Goal: Information Seeking & Learning: Learn about a topic

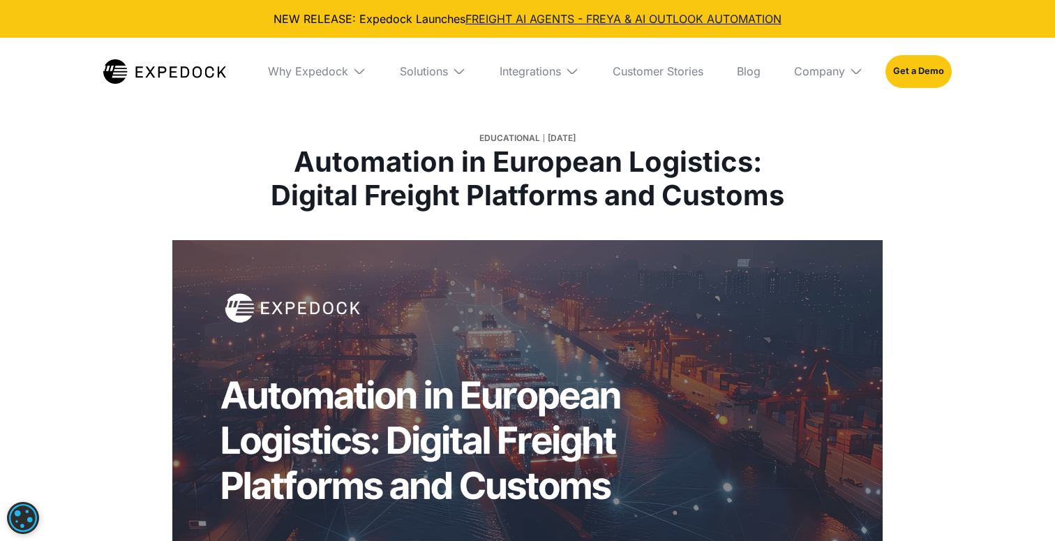
select select
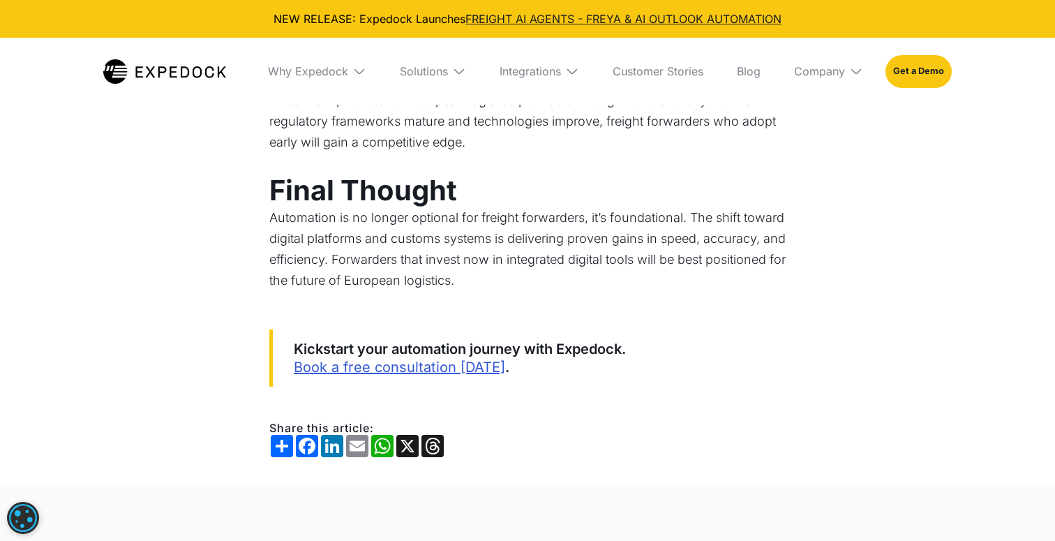
scroll to position [2719, 0]
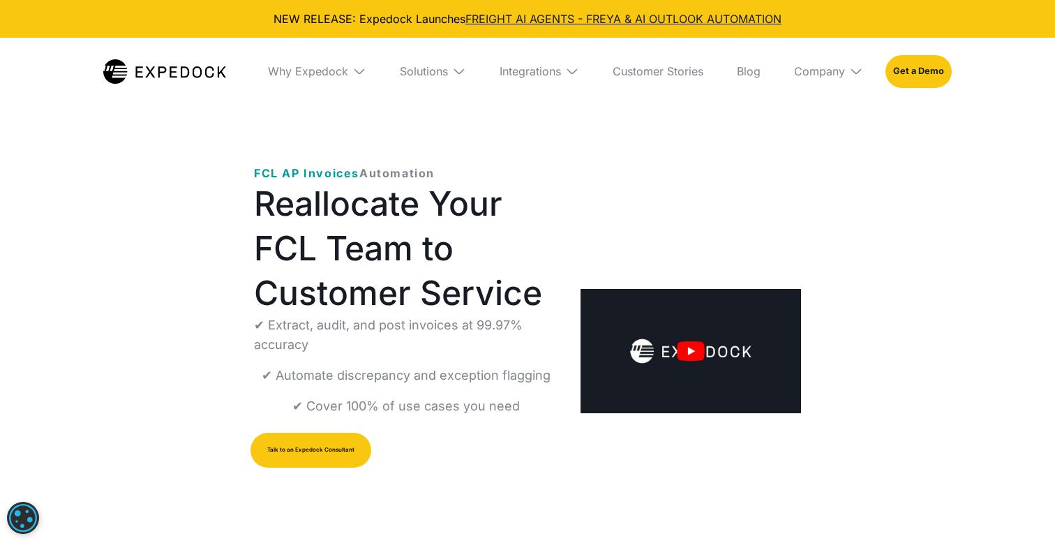
select select
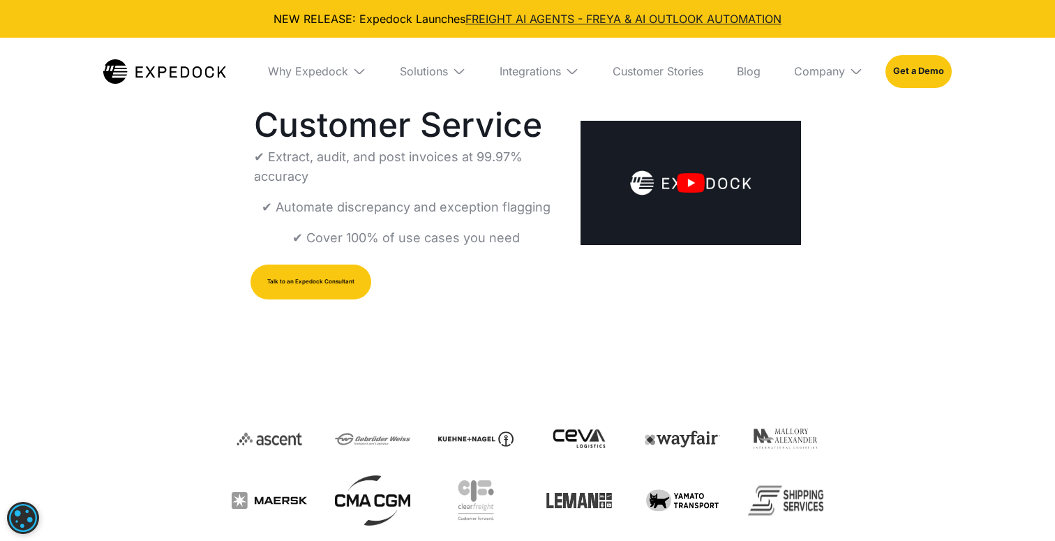
scroll to position [169, 0]
click at [692, 184] on img "open lightbox" at bounding box center [691, 182] width 221 height 124
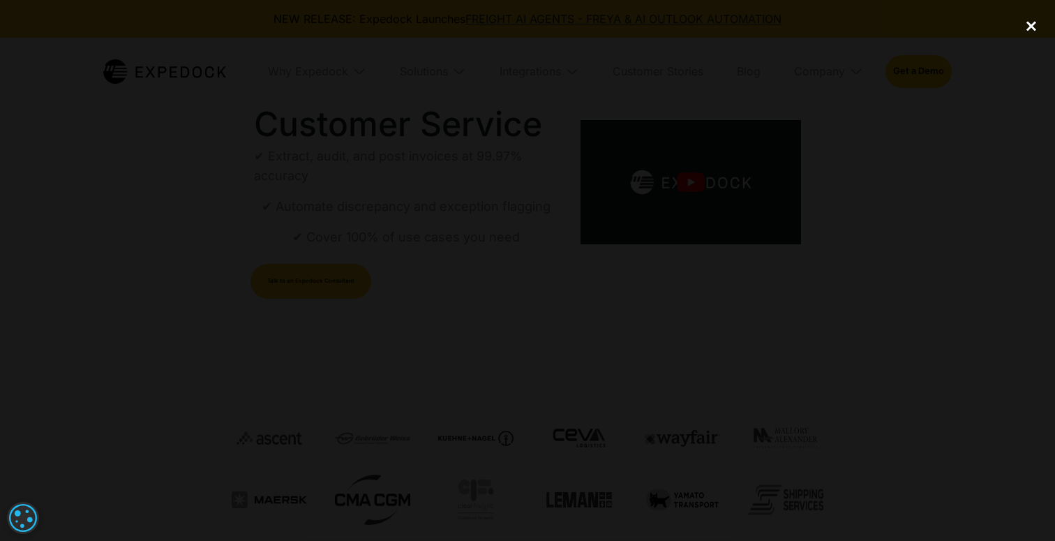
click at [1030, 26] on div "close lightbox" at bounding box center [1031, 26] width 47 height 31
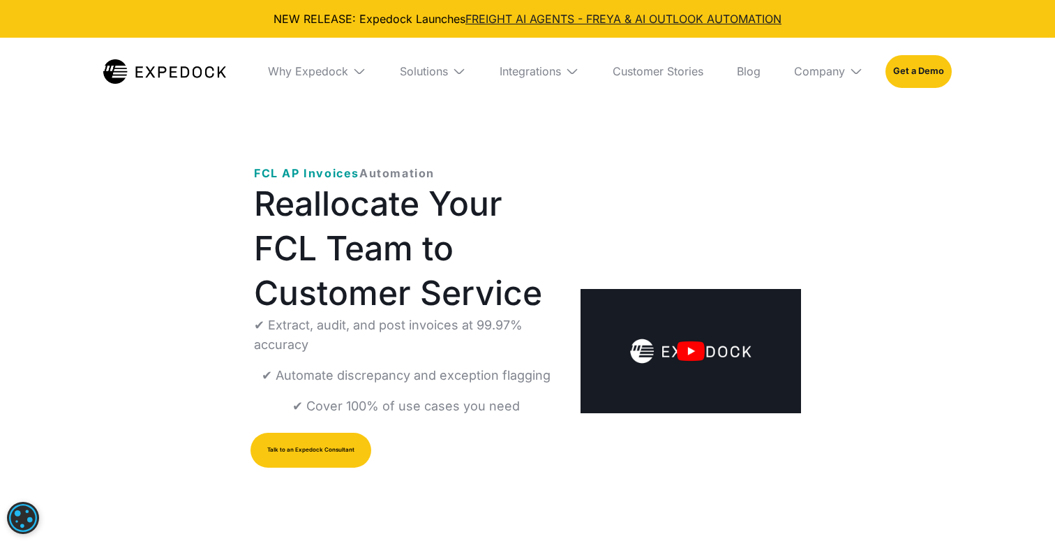
scroll to position [0, 0]
click at [433, 67] on div "Solutions" at bounding box center [424, 71] width 48 height 14
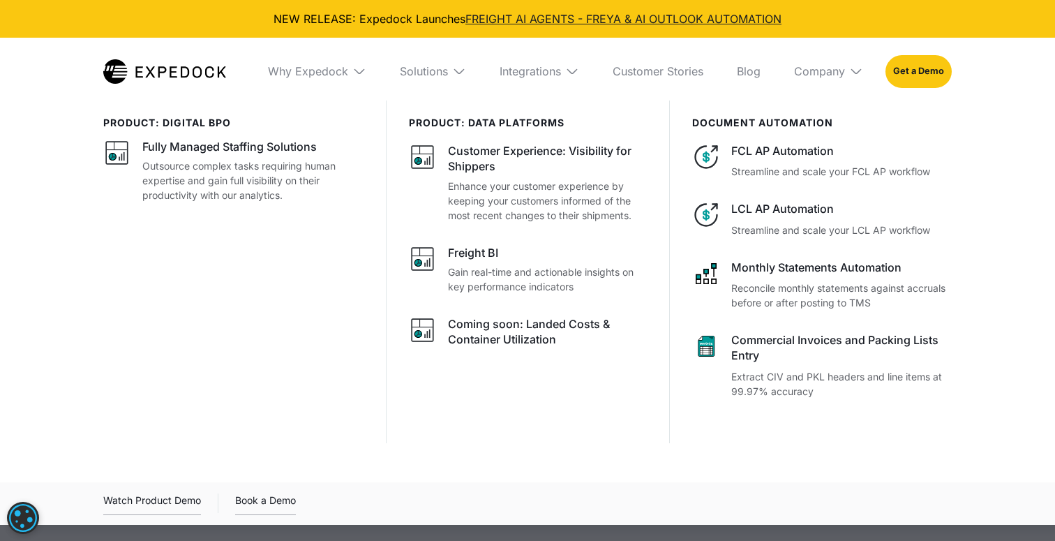
click at [616, 531] on div at bounding box center [527, 370] width 1055 height 541
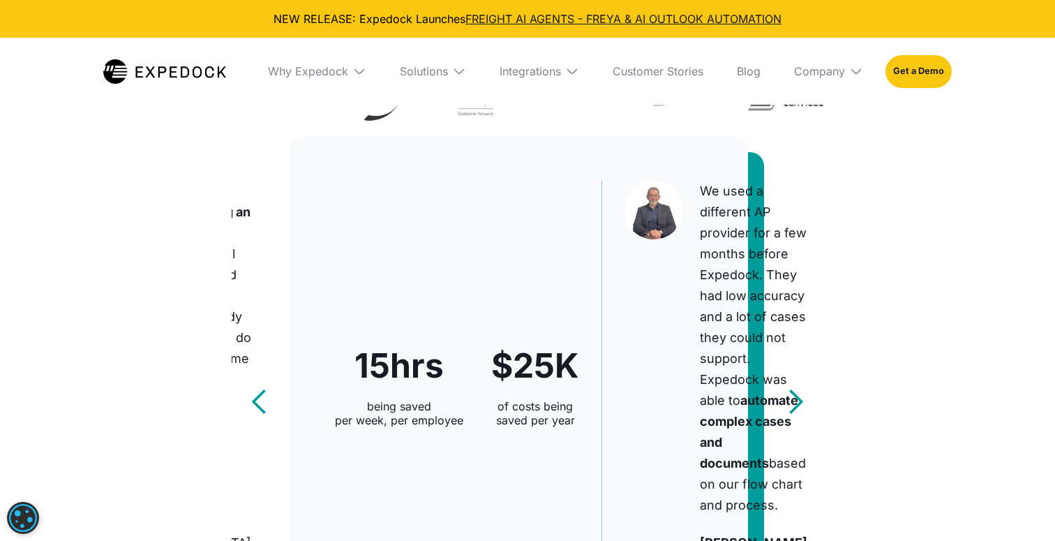
scroll to position [383, 0]
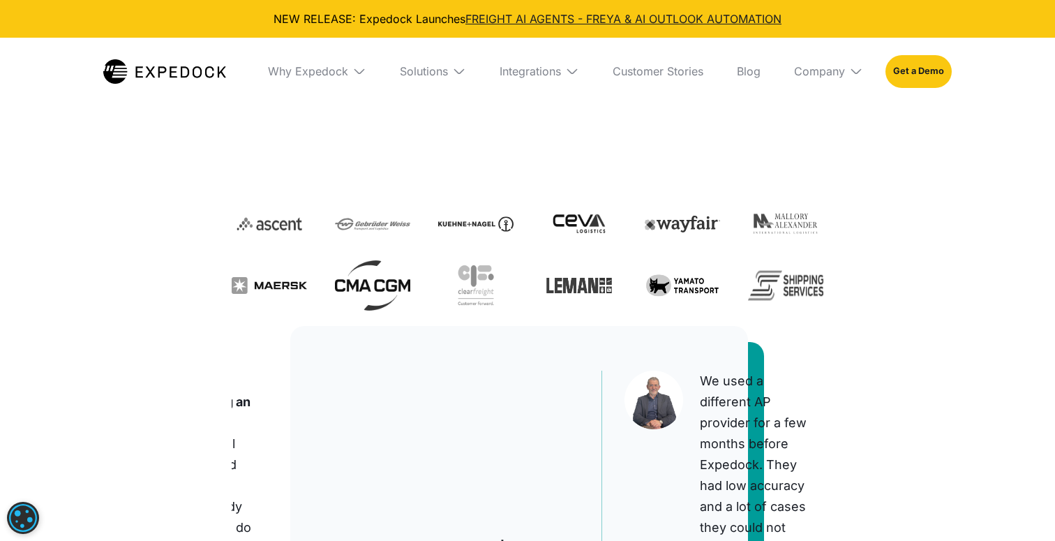
click at [450, 67] on div "Solutions" at bounding box center [433, 71] width 89 height 67
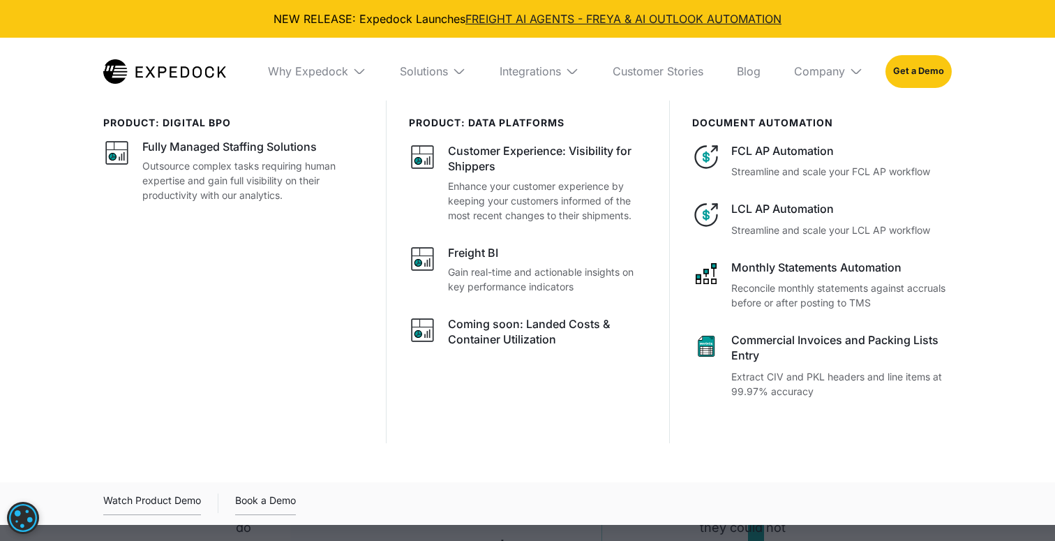
click at [361, 70] on img at bounding box center [359, 71] width 14 height 14
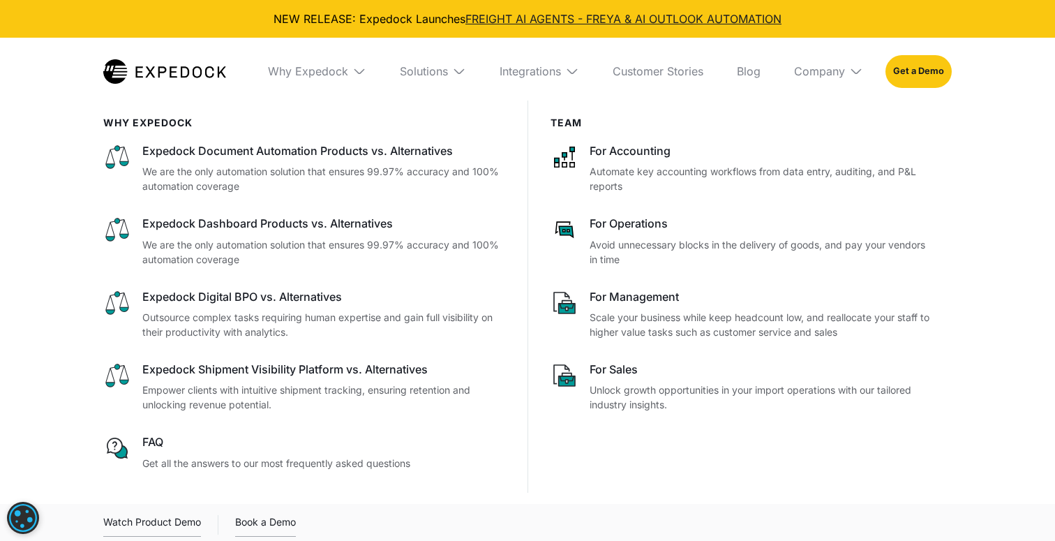
click at [361, 70] on img at bounding box center [359, 71] width 14 height 14
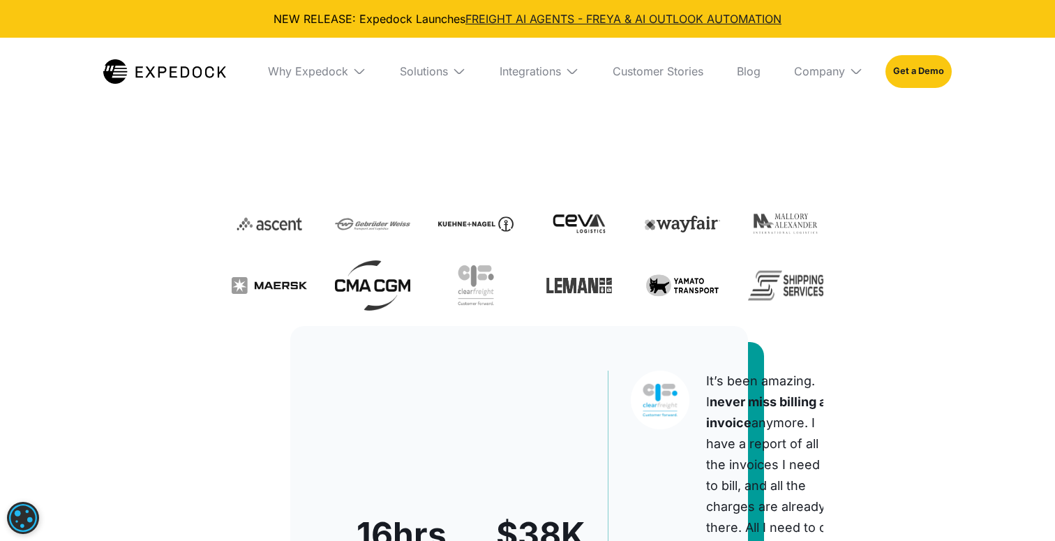
click at [361, 70] on img at bounding box center [359, 71] width 14 height 14
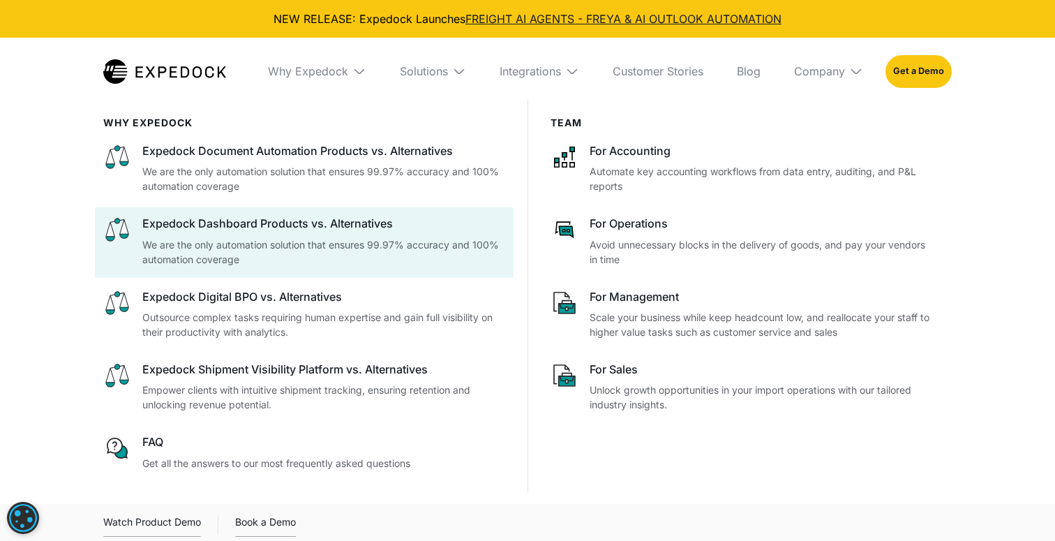
click at [666, 136] on div at bounding box center [740, 170] width 396 height 70
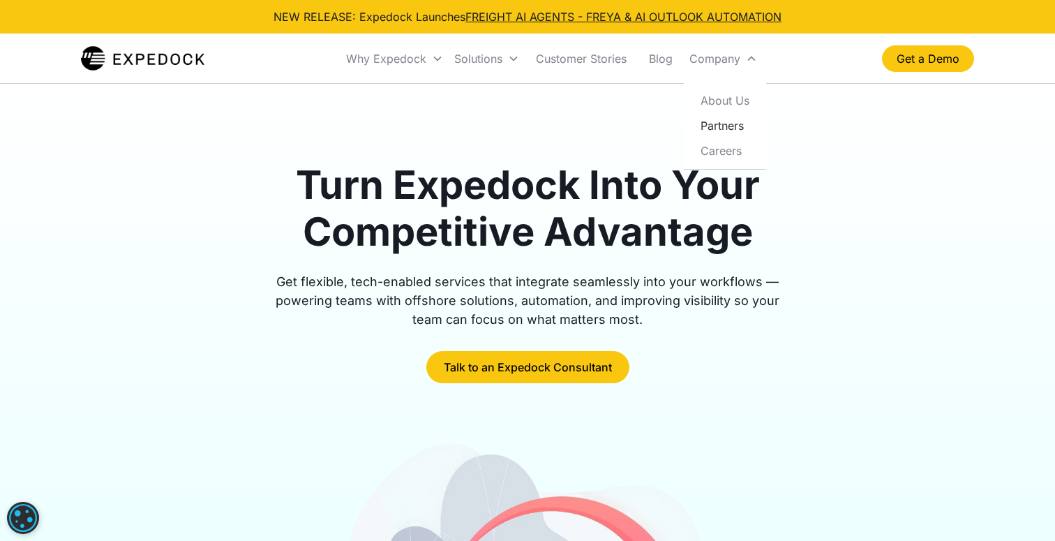
click at [712, 126] on link "Partners" at bounding box center [724, 125] width 71 height 25
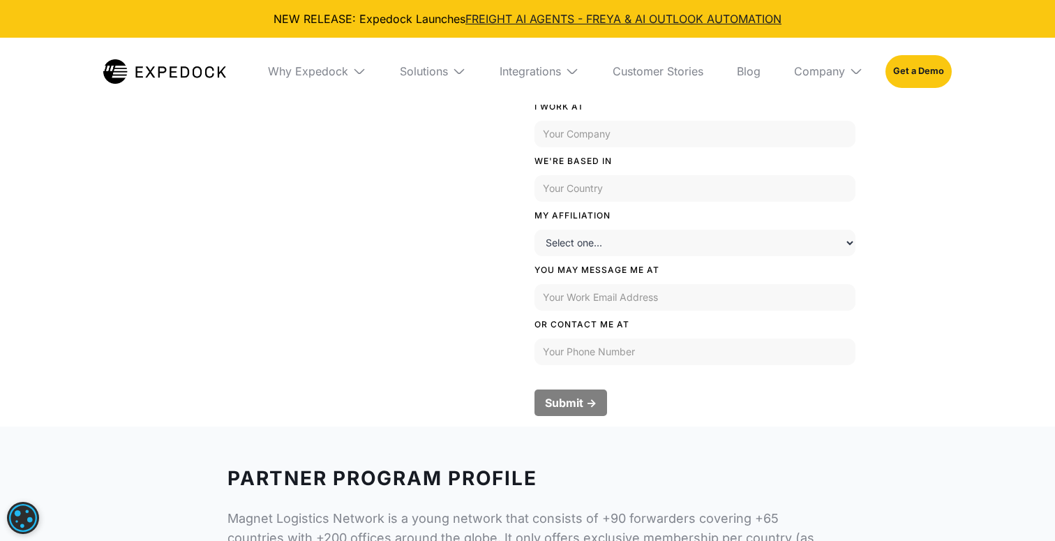
scroll to position [601, 0]
click at [600, 224] on div "HELLO, I AM I AM A I WORK AT WE'RE BASED IN MY AFFILIATION Select one... Logist…" at bounding box center [695, 178] width 321 height 374
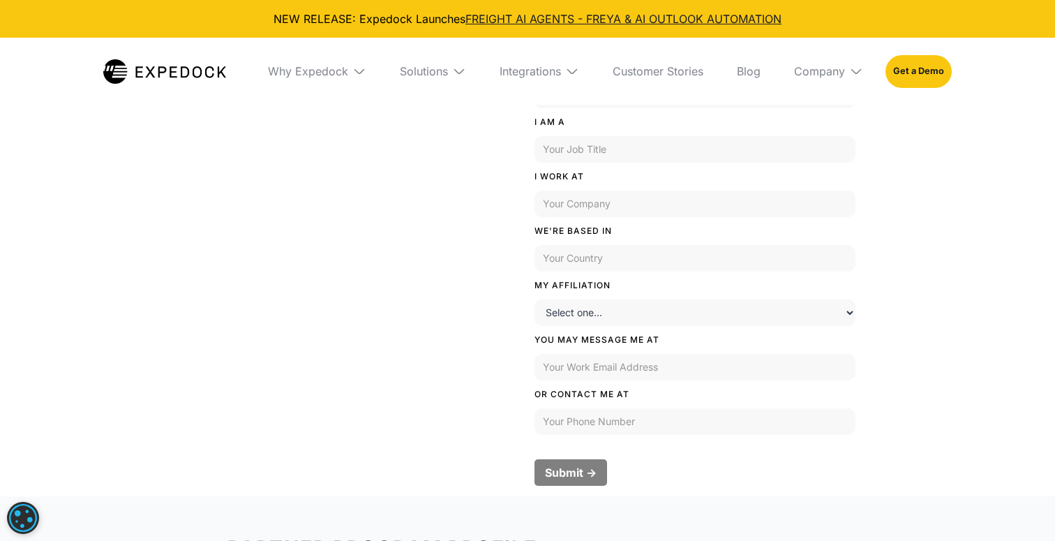
click at [394, 351] on div "Partner Inquiry HELLO, I AM I AM A I WORK AT WE'RE BASED IN MY AFFILIATION Sele…" at bounding box center [528, 278] width 670 height 435
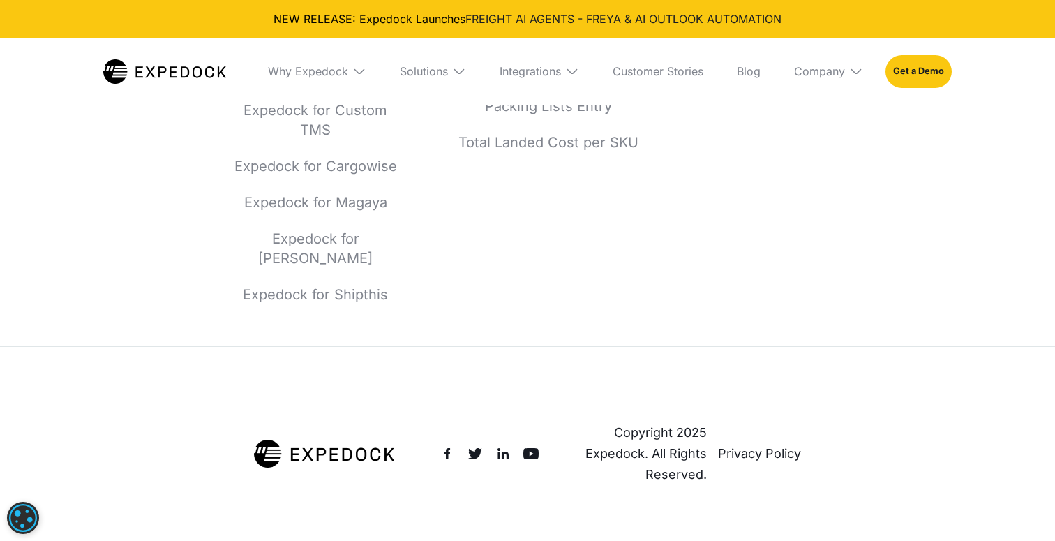
scroll to position [1827, 0]
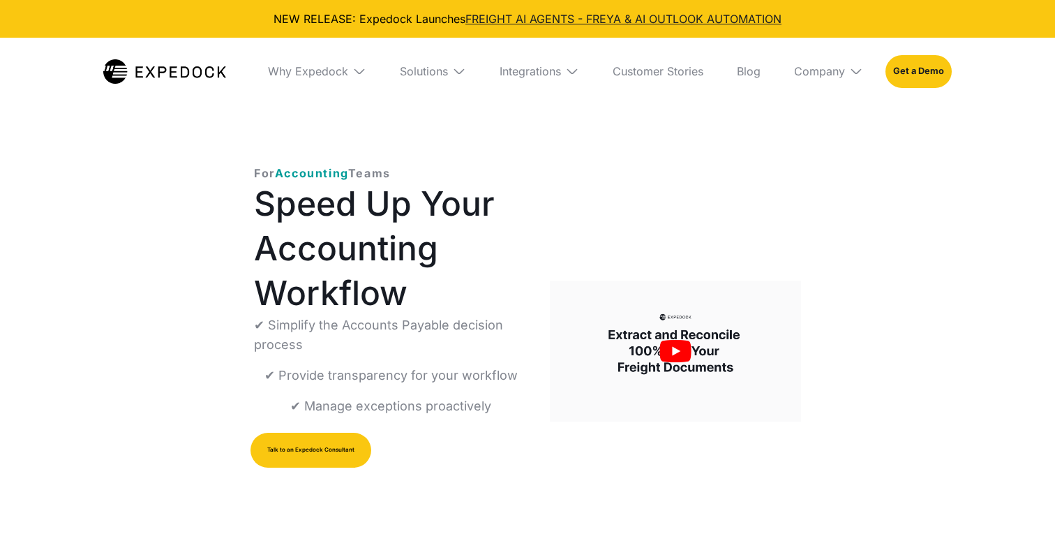
select select
